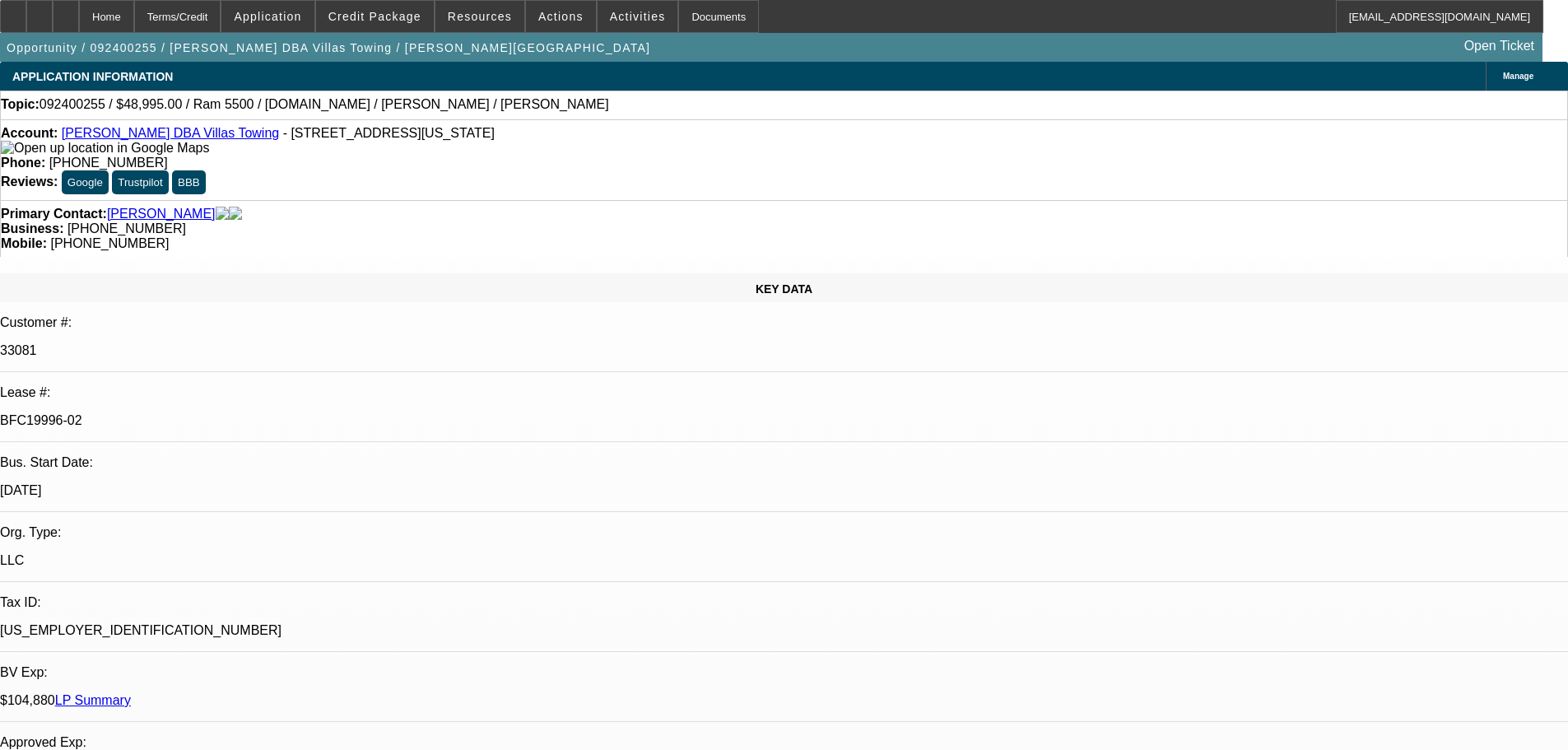
select select "0"
select select "2"
select select "0.1"
select select "4"
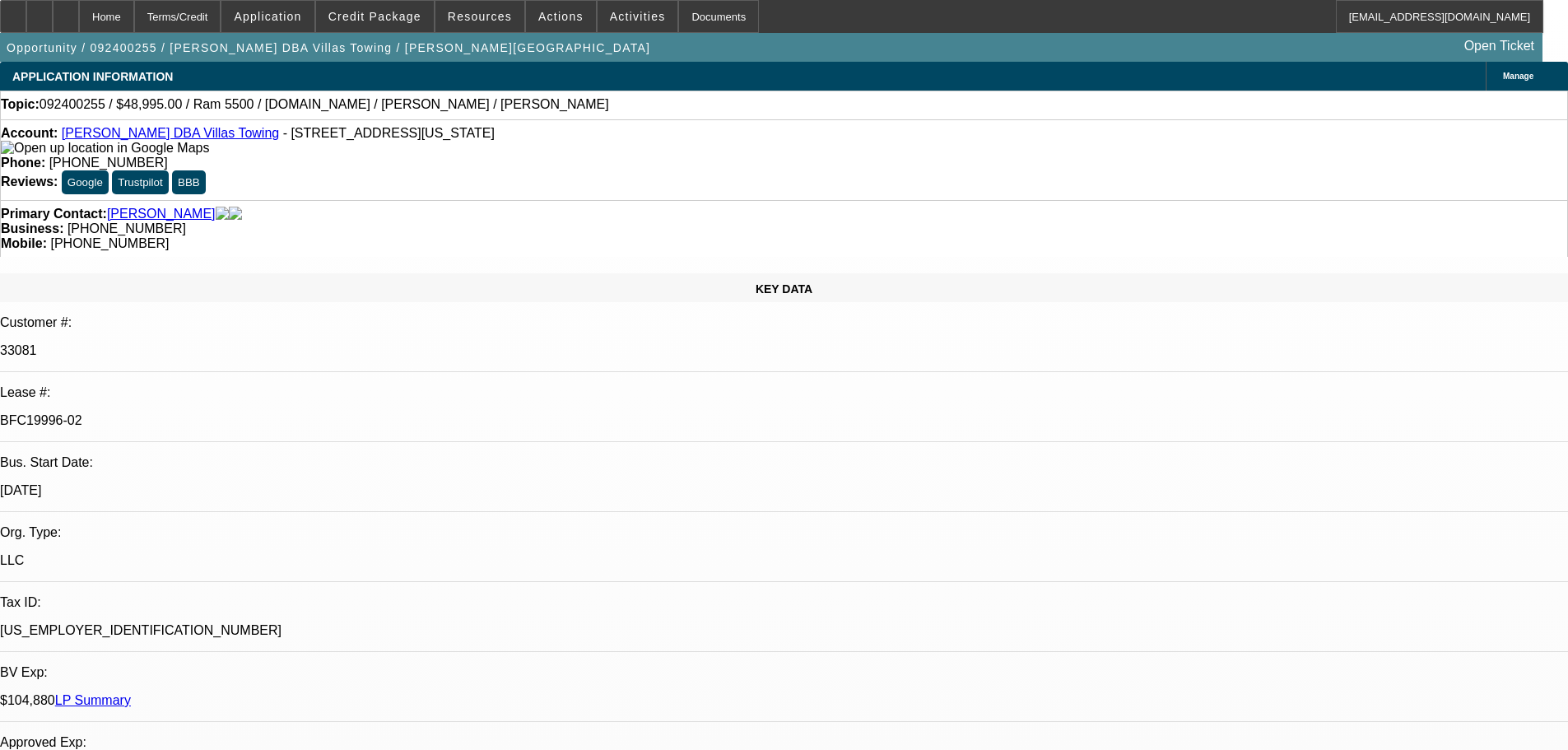
select select "0.1"
select select "2"
select select "0.1"
select select "4"
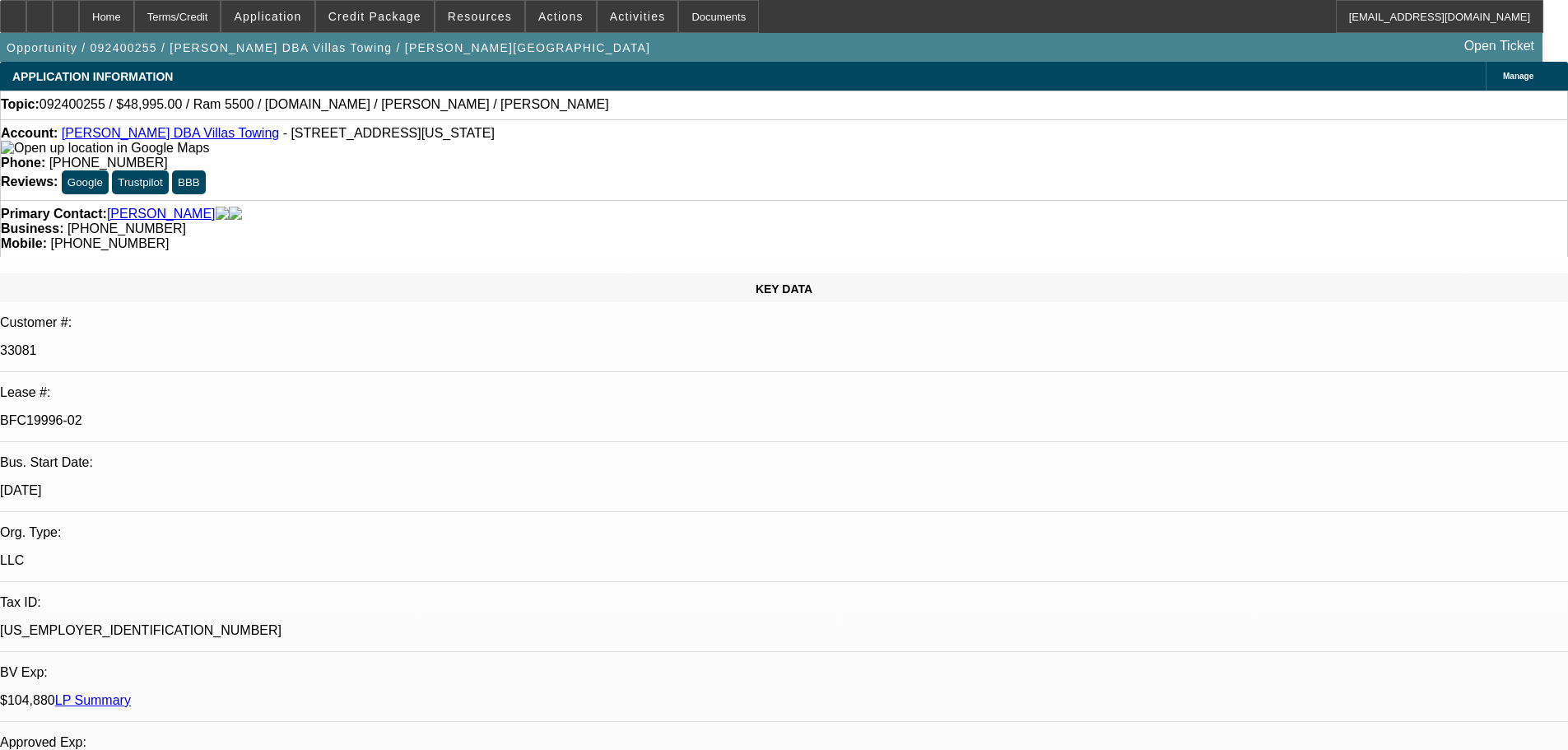
select select "0"
select select "2"
select select "0.1"
select select "4"
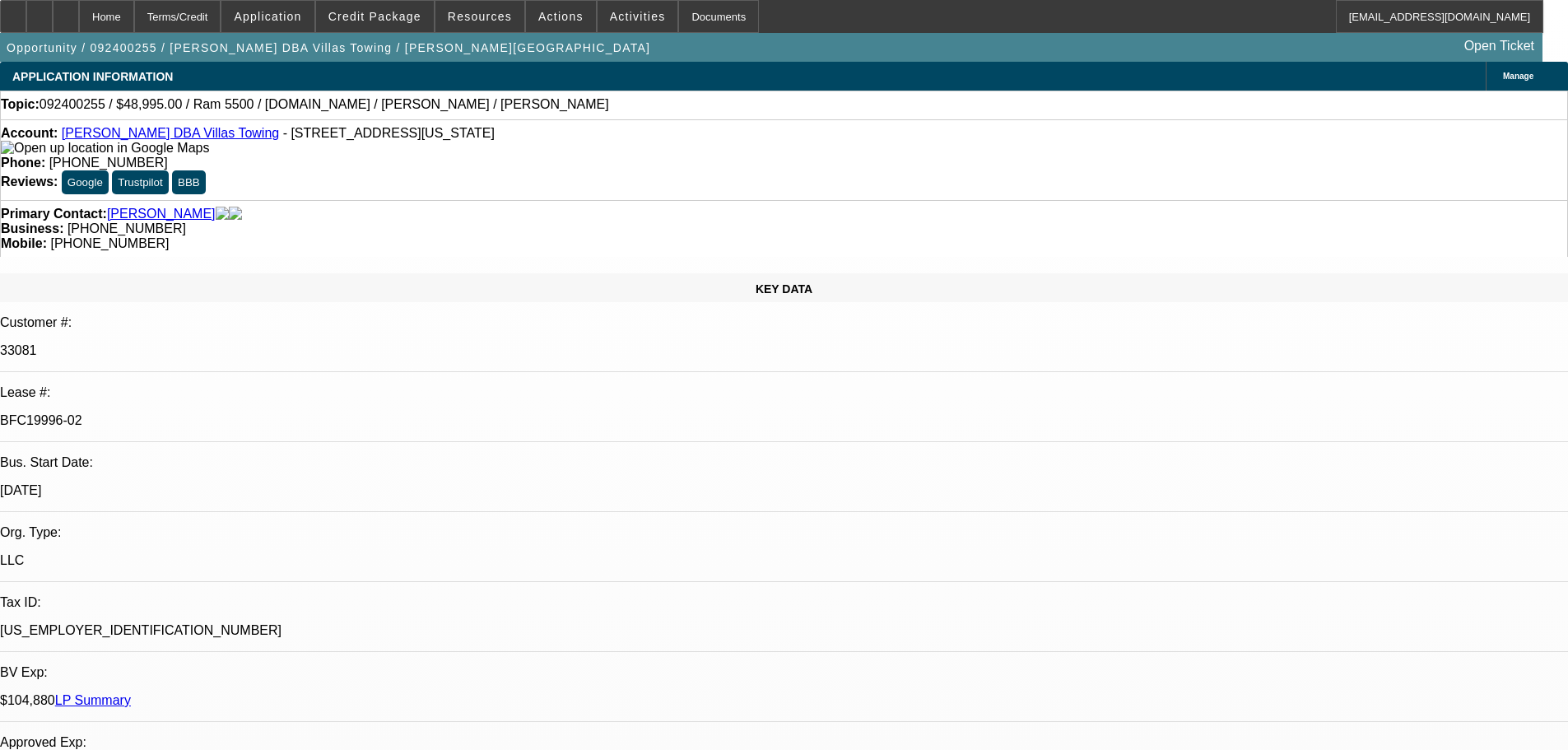
select select "0.1"
select select "2"
select select "0.1"
select select "4"
